Goal: Use online tool/utility

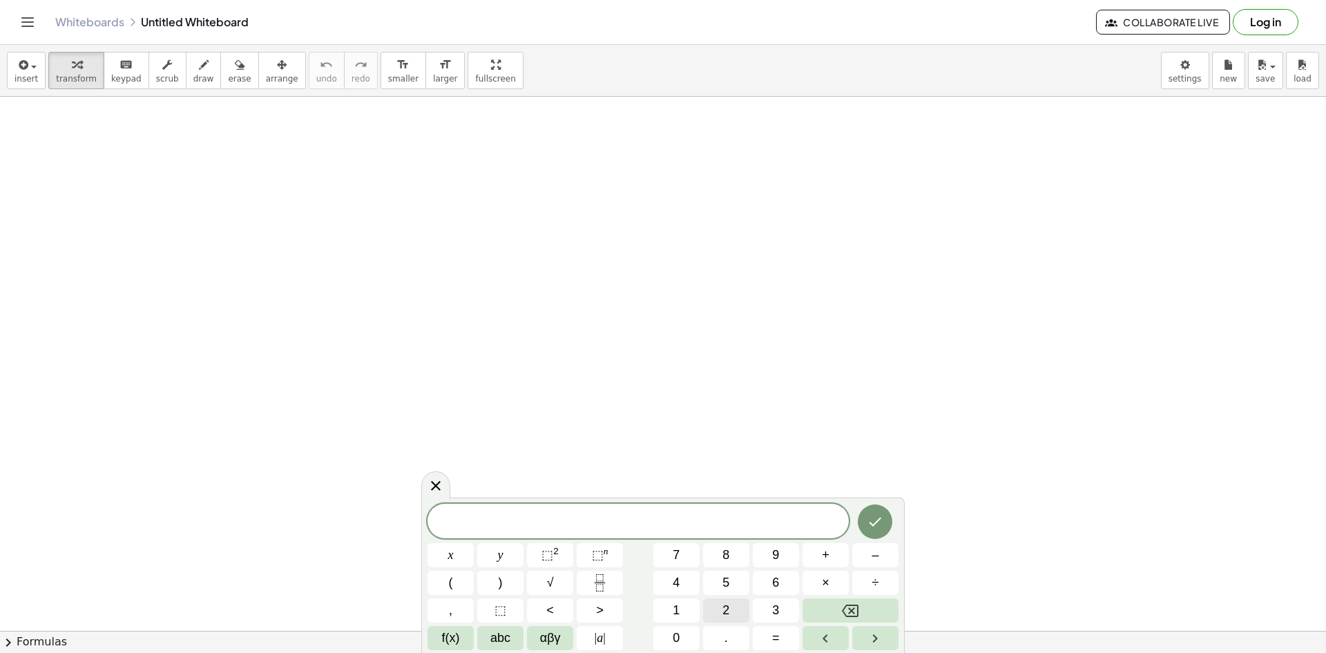
click at [724, 602] on span "2" at bounding box center [725, 610] width 7 height 19
click at [463, 551] on button "x" at bounding box center [451, 555] width 46 height 24
click at [567, 554] on button "⬚ 2" at bounding box center [550, 555] width 46 height 24
click at [834, 568] on div "****** 2 x 2 ​ x y ⬚ 2 ⬚ n 7 8 9 + – ( ) √ 4 5 6 × ÷ , ⬚ < > 1 2 3 f(x) abc αβγ…" at bounding box center [663, 574] width 471 height 151
click at [832, 562] on button "+" at bounding box center [826, 555] width 46 height 24
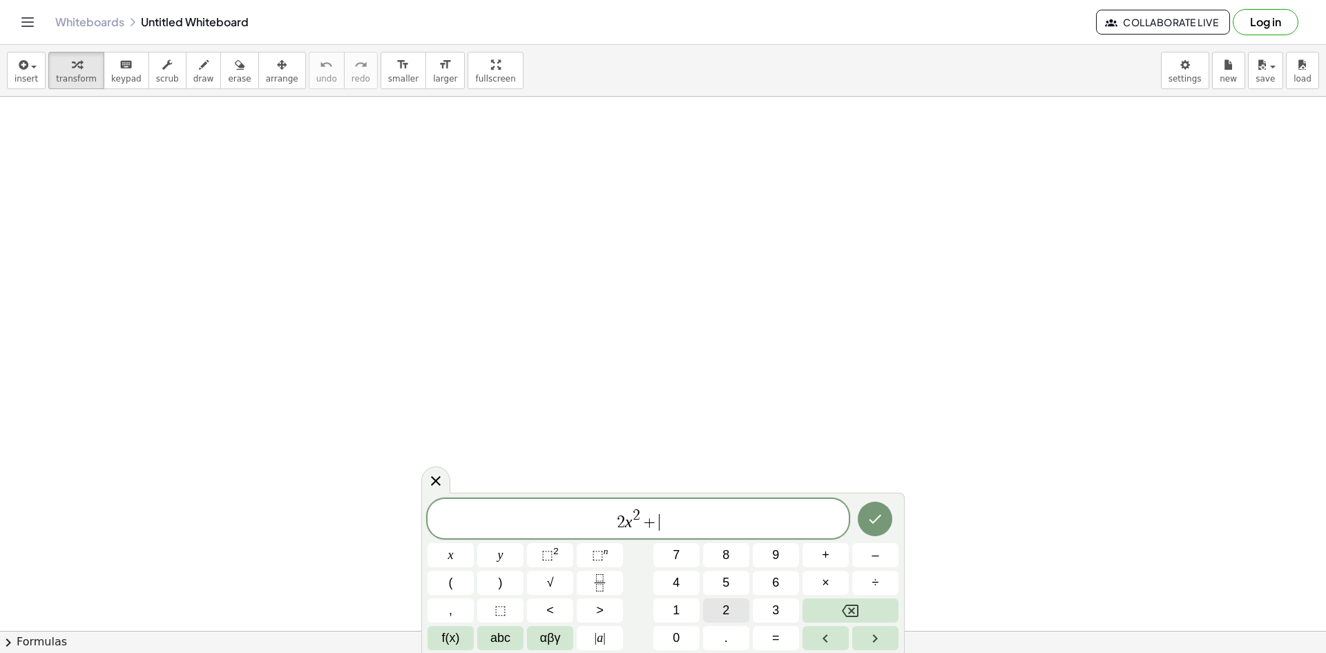
click at [724, 615] on span "2" at bounding box center [725, 610] width 7 height 19
click at [872, 517] on icon "Done" at bounding box center [875, 518] width 17 height 17
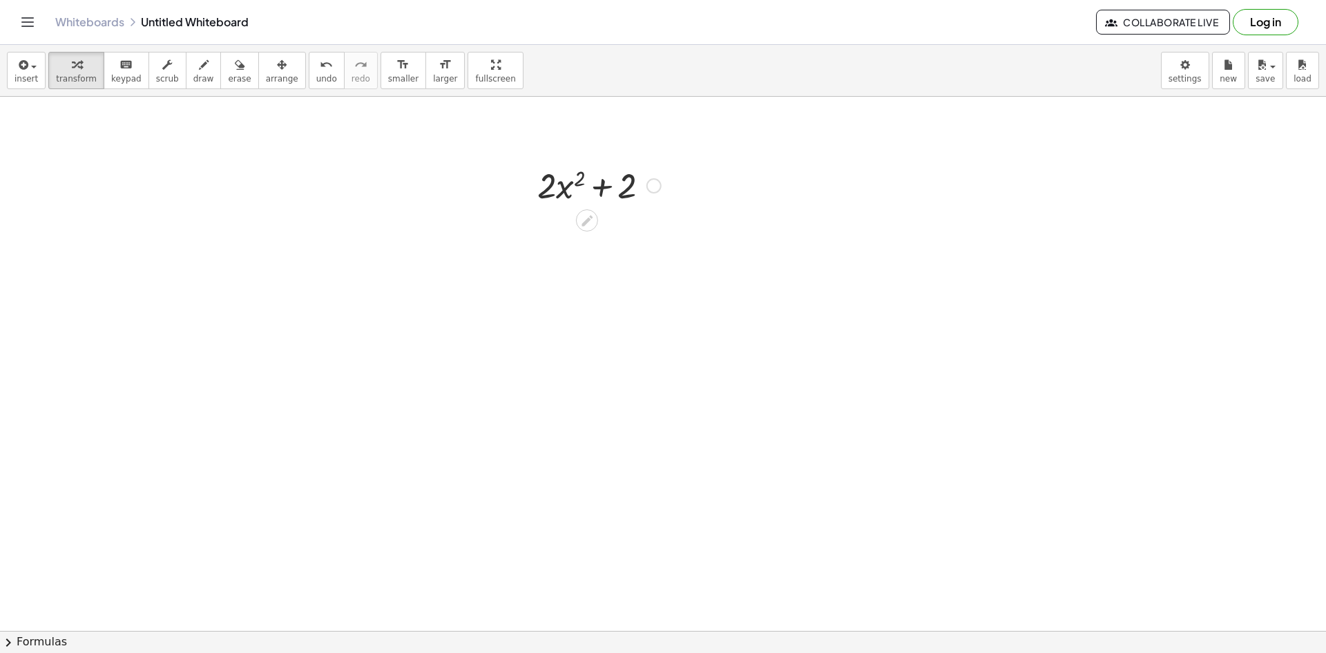
click at [585, 176] on div at bounding box center [598, 184] width 137 height 47
drag, startPoint x: 559, startPoint y: 239, endPoint x: 592, endPoint y: 239, distance: 33.2
click at [592, 239] on div at bounding box center [598, 231] width 137 height 47
drag, startPoint x: 550, startPoint y: 247, endPoint x: 620, endPoint y: 249, distance: 70.5
click at [604, 249] on div at bounding box center [598, 231] width 137 height 47
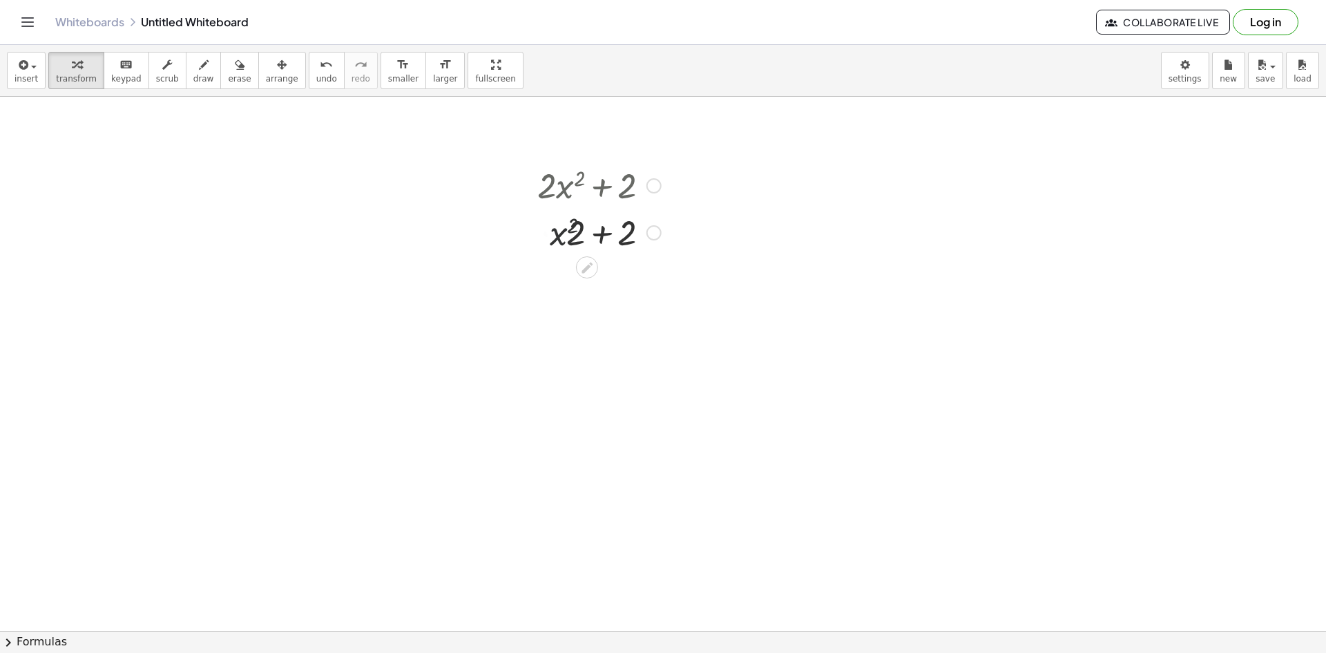
drag, startPoint x: 671, startPoint y: 239, endPoint x: 653, endPoint y: 240, distance: 18.0
click at [661, 240] on div "+ · 2 · x 2 + 2 · x 2 + · 2 · x 2 + 2" at bounding box center [594, 207] width 155 height 101
click at [653, 240] on div at bounding box center [598, 231] width 137 height 47
click at [651, 233] on div at bounding box center [654, 232] width 15 height 15
click at [707, 207] on span "Transform line" at bounding box center [713, 200] width 61 height 11
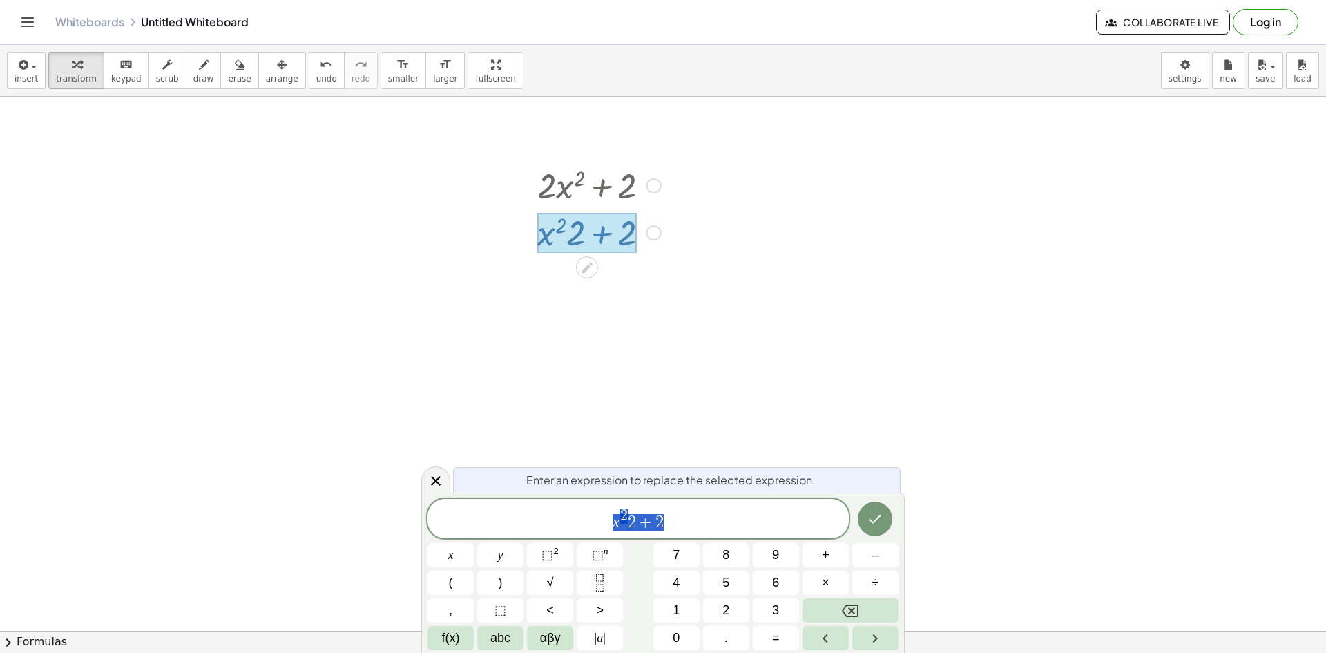
click at [222, 45] on div "insert select one: Math Expression Function Text Youtube Video Graphing Geometr…" at bounding box center [663, 71] width 1326 height 52
click at [235, 63] on icon "button" at bounding box center [240, 65] width 10 height 17
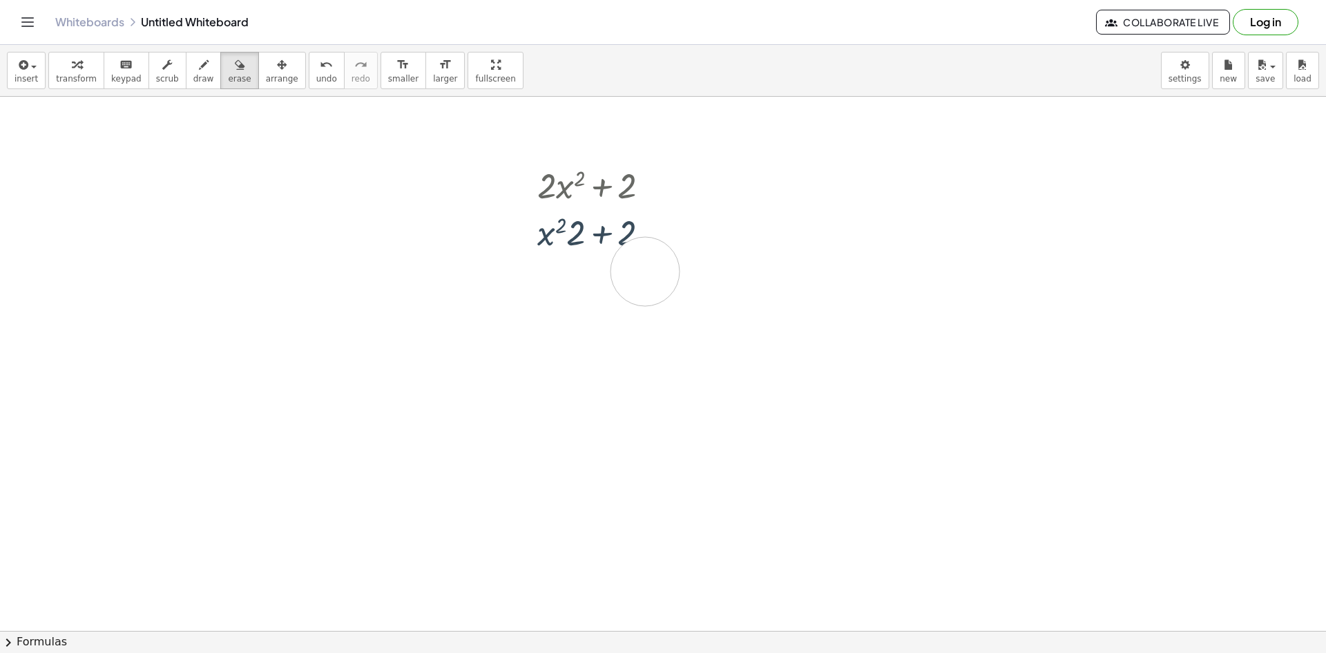
drag, startPoint x: 645, startPoint y: 271, endPoint x: 573, endPoint y: 222, distance: 87.5
drag, startPoint x: 350, startPoint y: 137, endPoint x: 656, endPoint y: 160, distance: 306.8
drag, startPoint x: 663, startPoint y: 193, endPoint x: 664, endPoint y: 200, distance: 7.0
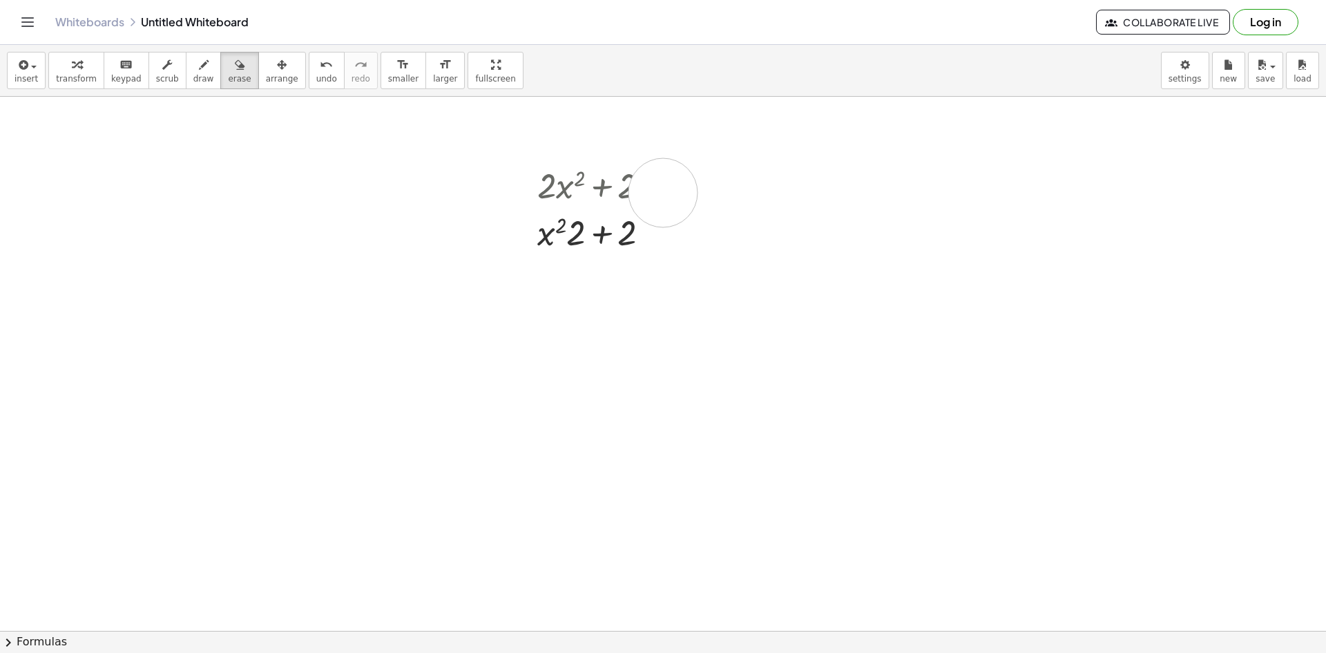
drag, startPoint x: 624, startPoint y: 194, endPoint x: 635, endPoint y: 192, distance: 11.9
drag, startPoint x: 635, startPoint y: 192, endPoint x: 570, endPoint y: 257, distance: 92.3
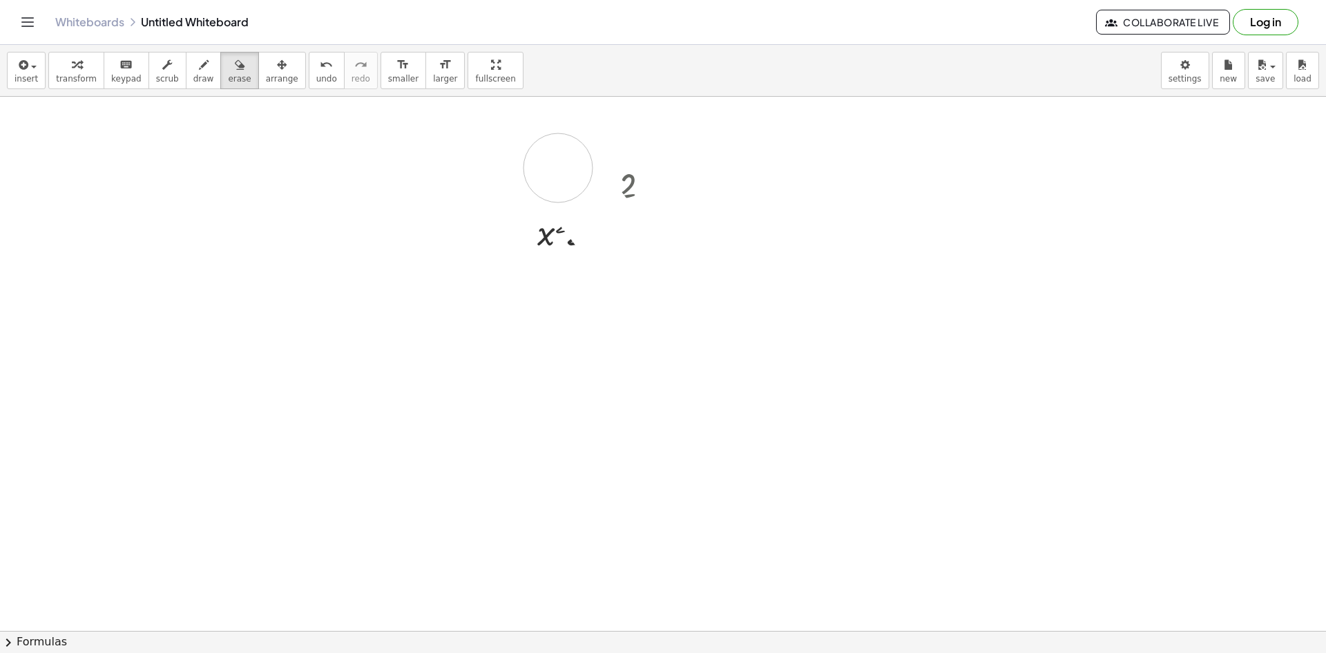
drag, startPoint x: 574, startPoint y: 188, endPoint x: 548, endPoint y: 155, distance: 41.7
drag, startPoint x: 535, startPoint y: 230, endPoint x: 558, endPoint y: 267, distance: 43.7
drag, startPoint x: 735, startPoint y: 207, endPoint x: 590, endPoint y: 171, distance: 149.3
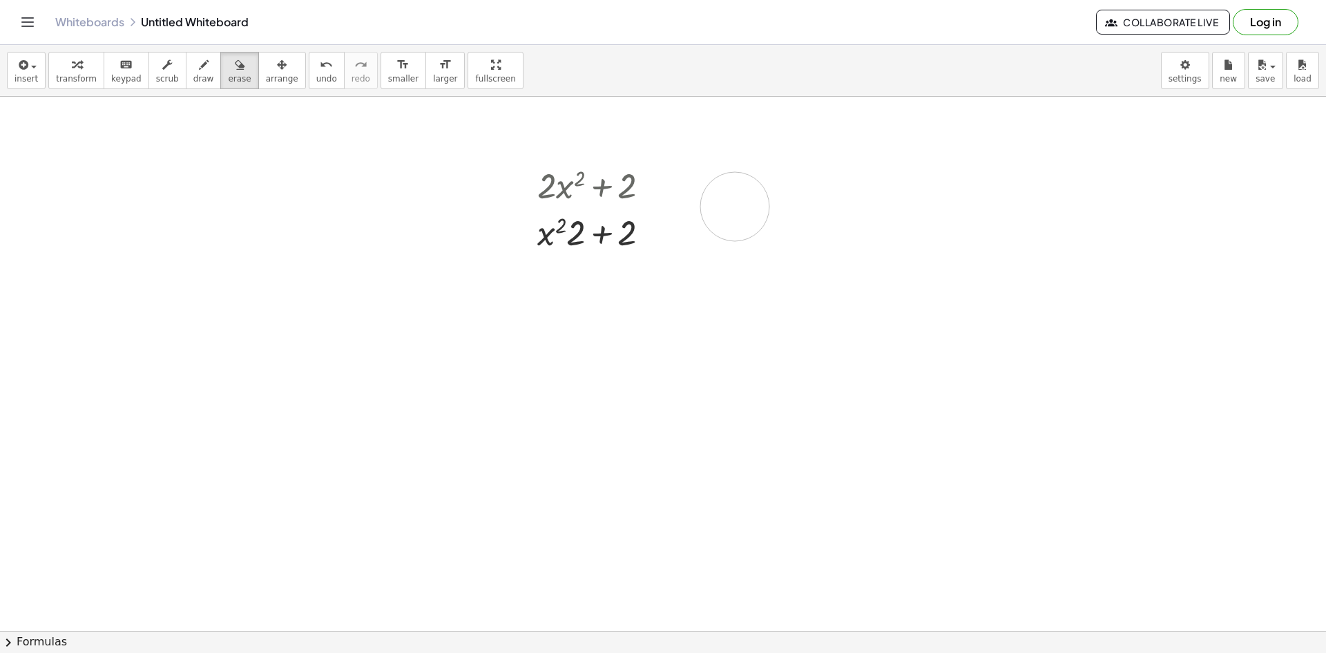
drag, startPoint x: 590, startPoint y: 171, endPoint x: 471, endPoint y: 229, distance: 132.2
drag, startPoint x: 182, startPoint y: 66, endPoint x: 184, endPoint y: 84, distance: 17.3
click at [199, 63] on icon "button" at bounding box center [204, 65] width 10 height 17
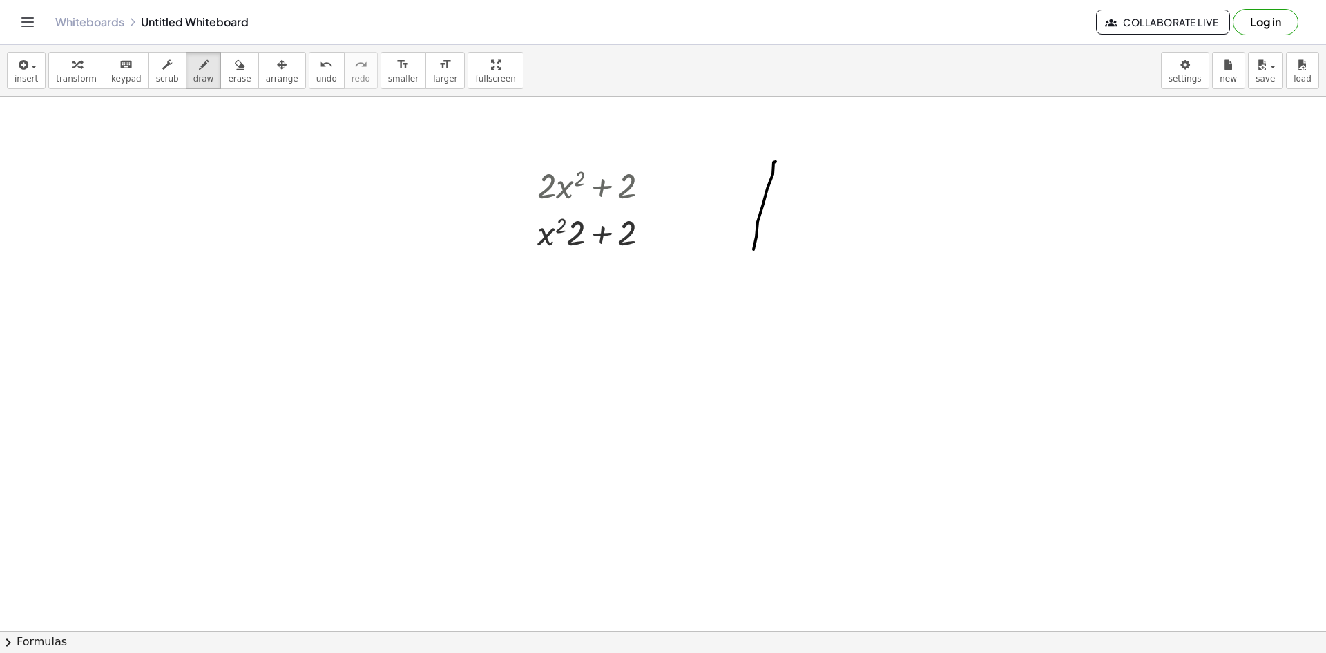
drag, startPoint x: 776, startPoint y: 162, endPoint x: 752, endPoint y: 266, distance: 106.9
drag, startPoint x: 585, startPoint y: 314, endPoint x: 595, endPoint y: 356, distance: 43.4
drag, startPoint x: 609, startPoint y: 354, endPoint x: 677, endPoint y: 335, distance: 70.2
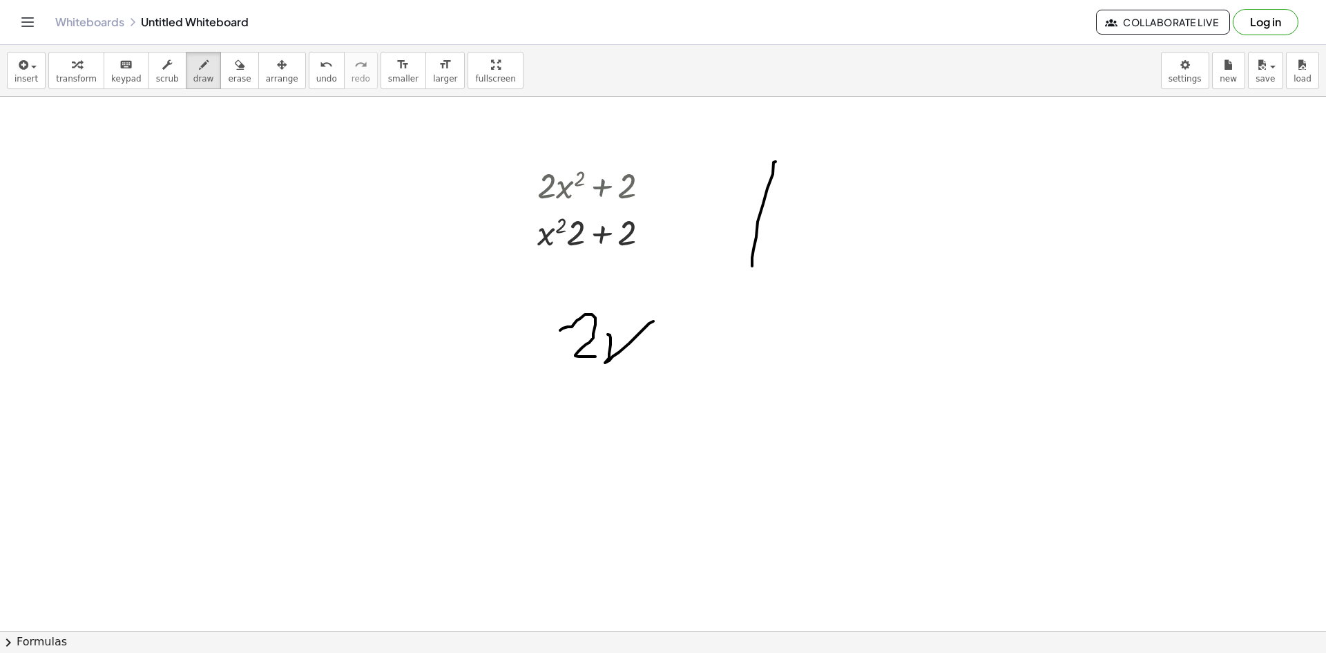
drag, startPoint x: 673, startPoint y: 291, endPoint x: 701, endPoint y: 321, distance: 41.5
drag, startPoint x: 701, startPoint y: 327, endPoint x: 776, endPoint y: 316, distance: 75.5
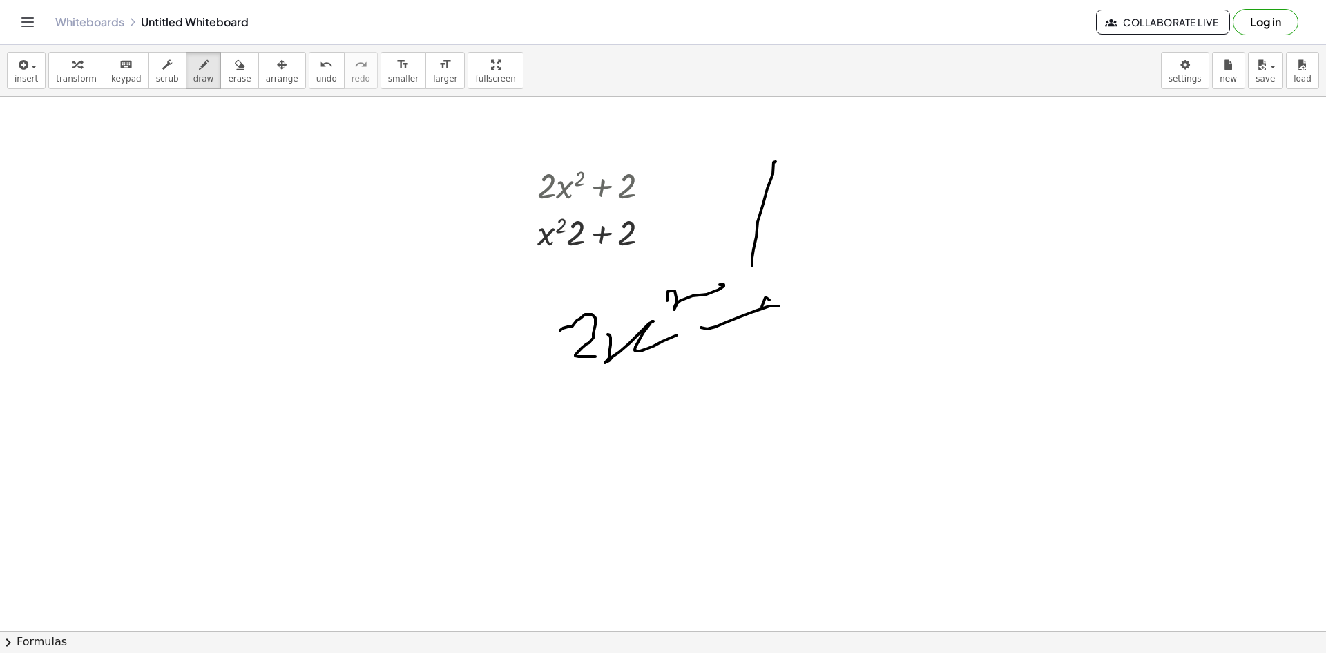
drag, startPoint x: 769, startPoint y: 300, endPoint x: 755, endPoint y: 336, distance: 39.4
drag, startPoint x: 850, startPoint y: 265, endPoint x: 885, endPoint y: 307, distance: 55.5
drag, startPoint x: 885, startPoint y: 307, endPoint x: 944, endPoint y: 293, distance: 60.5
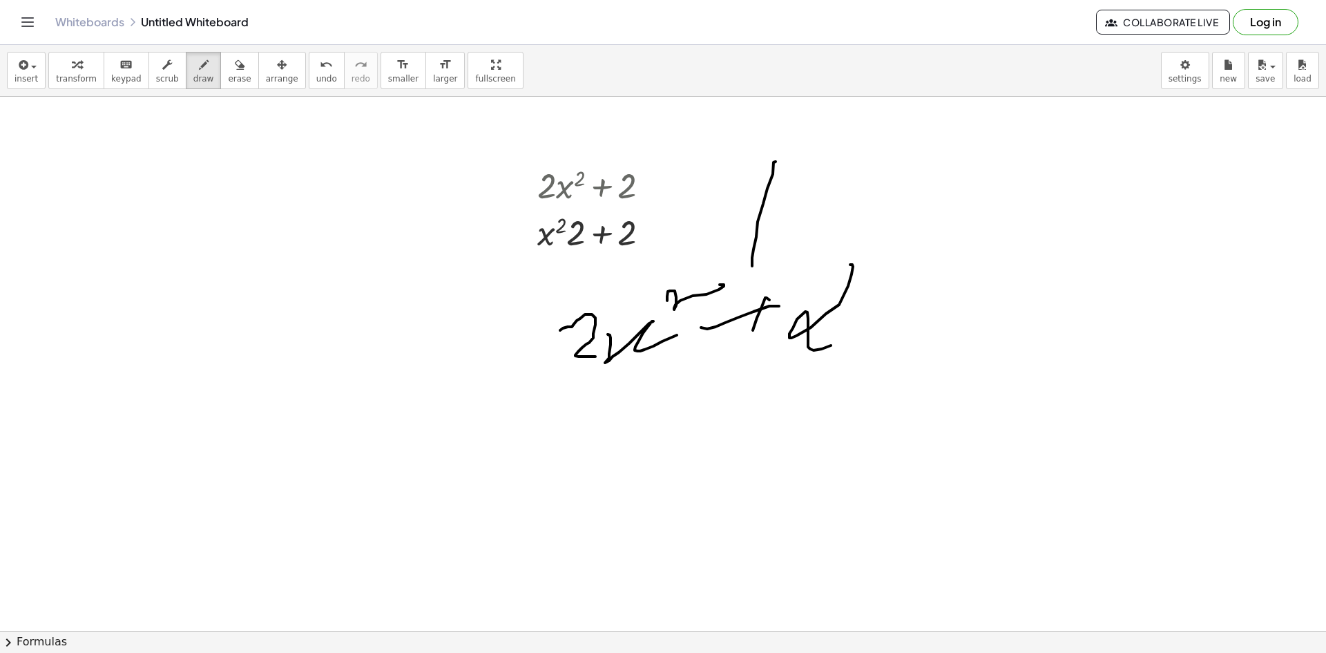
drag, startPoint x: 914, startPoint y: 267, endPoint x: 906, endPoint y: 296, distance: 30.4
drag, startPoint x: 946, startPoint y: 207, endPoint x: 1010, endPoint y: 249, distance: 77.2
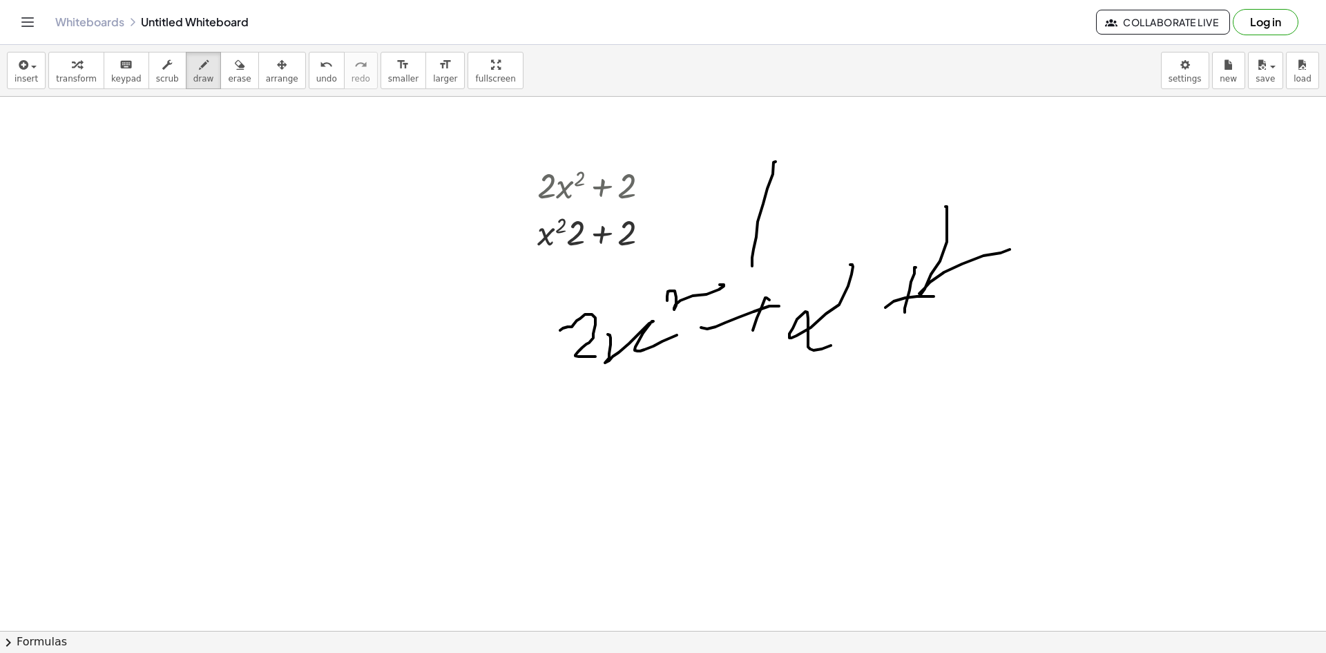
click at [490, 647] on button "chevron_right Formulas" at bounding box center [663, 642] width 1326 height 22
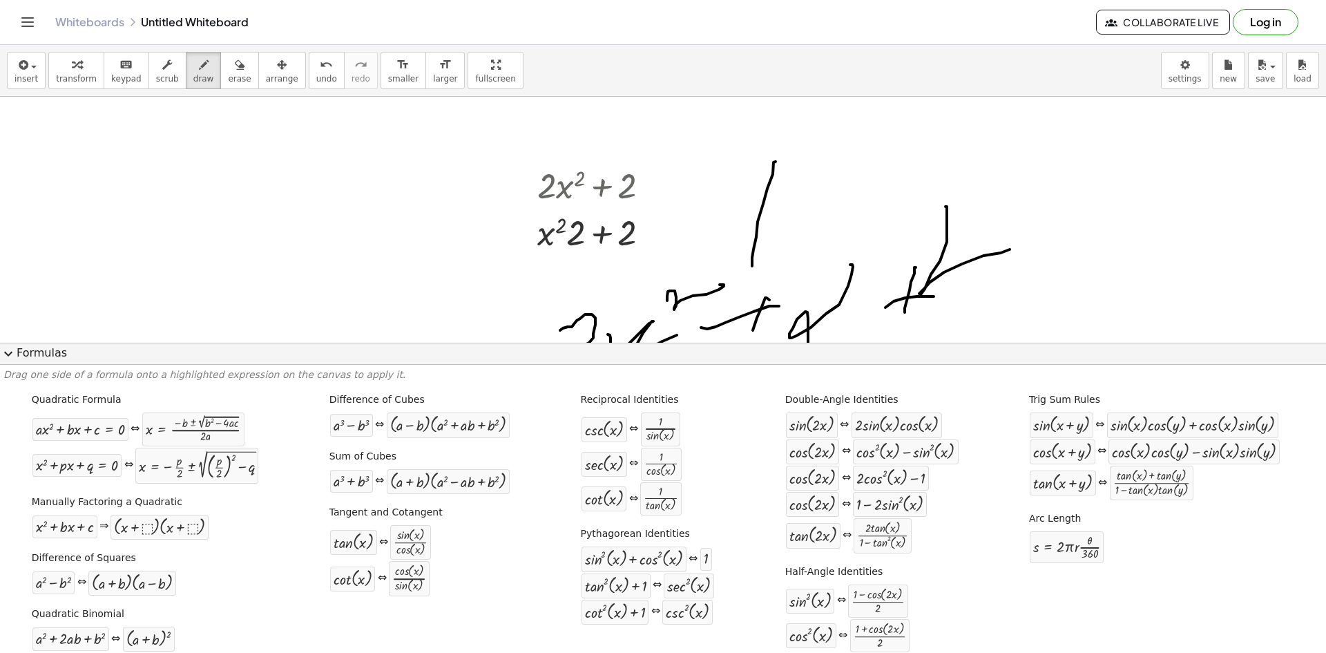
click at [490, 650] on div "Quadratic Formula + · a · x 2 + · b · x + c = 0 ⇔ x = · ( − b ± 2 √ ( + b 2 − ·…" at bounding box center [662, 524] width 1319 height 273
